Goal: Task Accomplishment & Management: Use online tool/utility

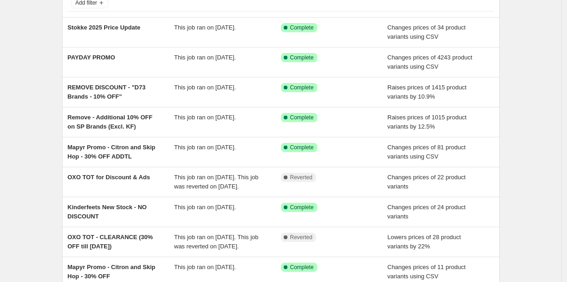
scroll to position [99, 0]
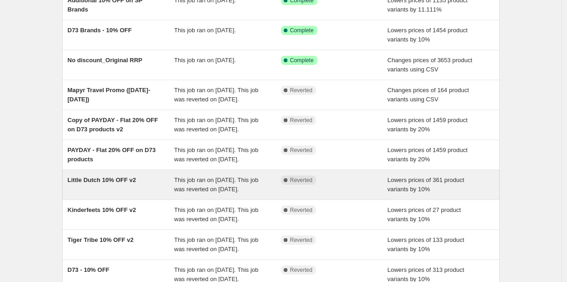
scroll to position [133, 0]
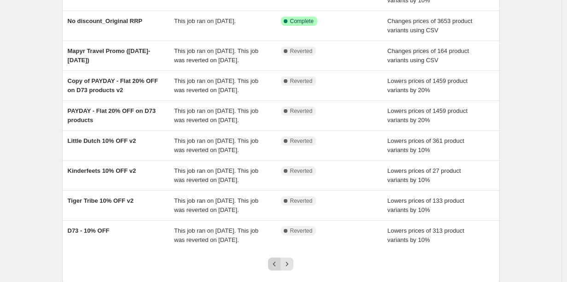
click at [278, 259] on icon "Previous" at bounding box center [274, 263] width 9 height 9
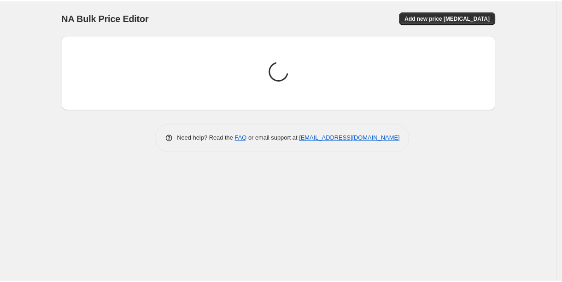
scroll to position [0, 0]
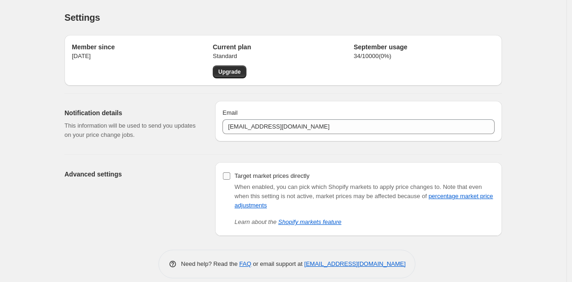
click at [230, 172] on input "Target market prices directly" at bounding box center [226, 175] width 7 height 7
checkbox input "false"
